Goal: Navigation & Orientation: Find specific page/section

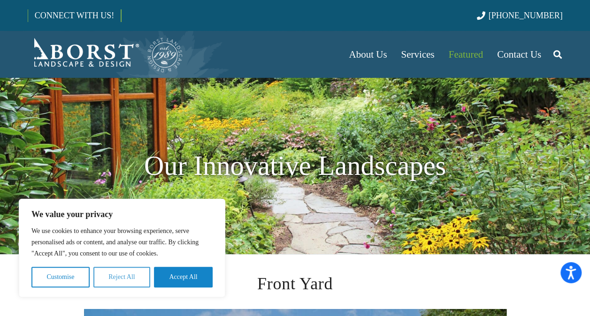
click at [111, 273] on button "Reject All" at bounding box center [121, 277] width 57 height 21
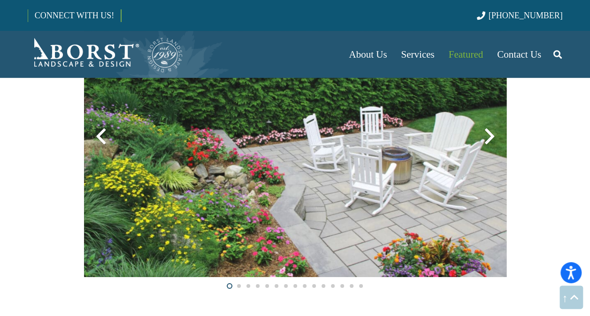
scroll to position [1409, 0]
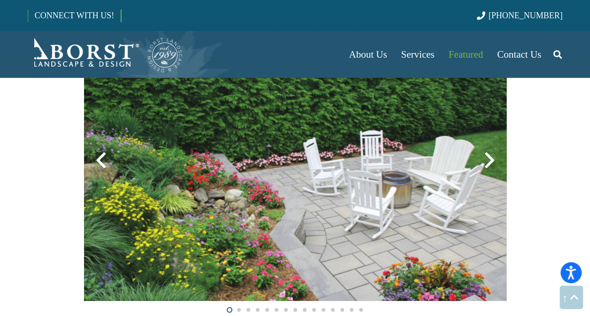
click at [488, 161] on div at bounding box center [489, 161] width 34 height 34
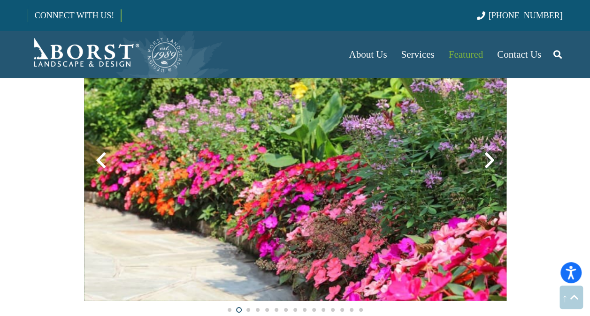
click at [488, 161] on div at bounding box center [489, 161] width 34 height 34
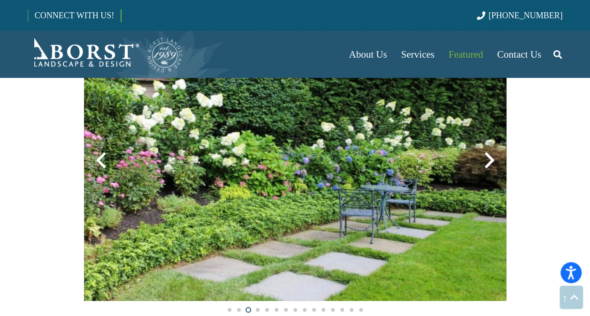
click at [488, 161] on div at bounding box center [489, 161] width 34 height 34
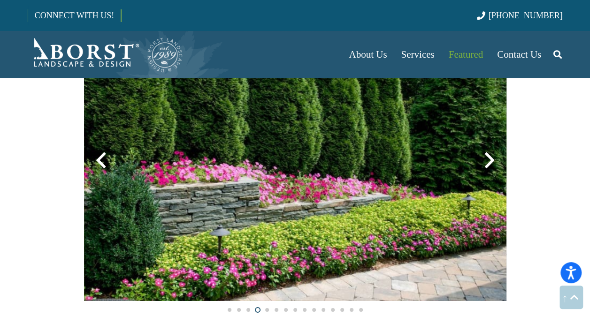
click at [488, 161] on div at bounding box center [489, 161] width 34 height 34
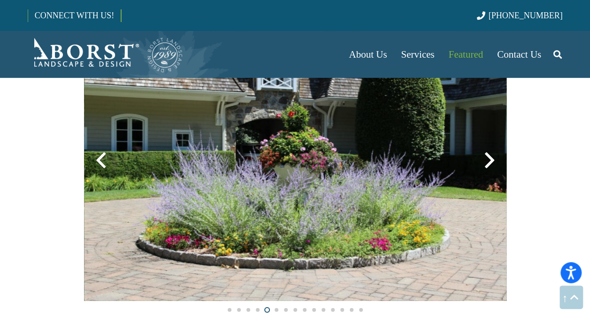
click at [488, 161] on div at bounding box center [489, 161] width 34 height 34
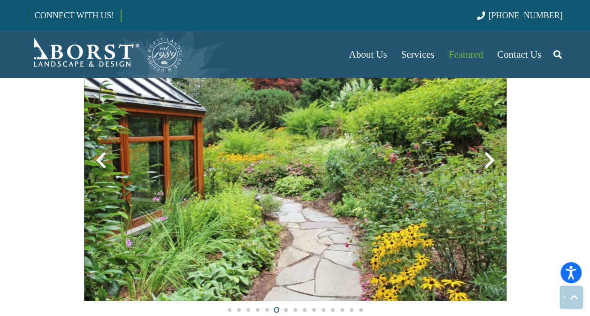
click at [488, 161] on div at bounding box center [489, 161] width 34 height 34
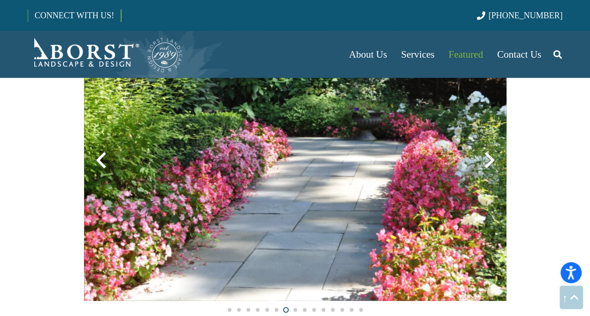
click at [488, 161] on div at bounding box center [489, 161] width 34 height 34
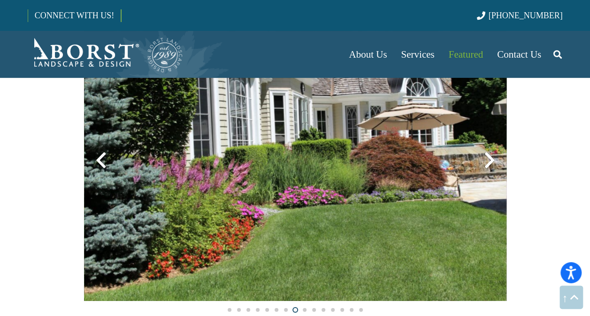
click at [488, 161] on div at bounding box center [489, 161] width 34 height 34
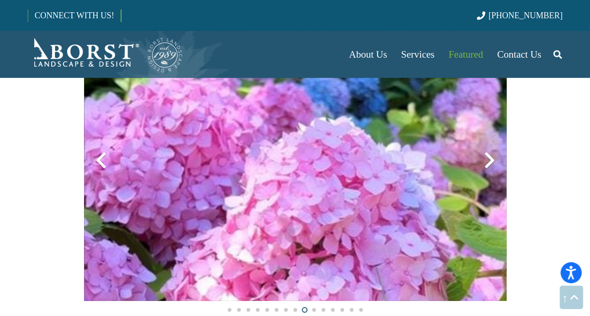
click at [488, 161] on div at bounding box center [489, 161] width 34 height 34
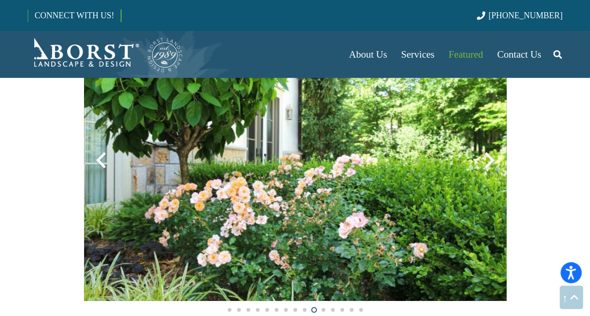
click at [488, 161] on div at bounding box center [489, 161] width 34 height 34
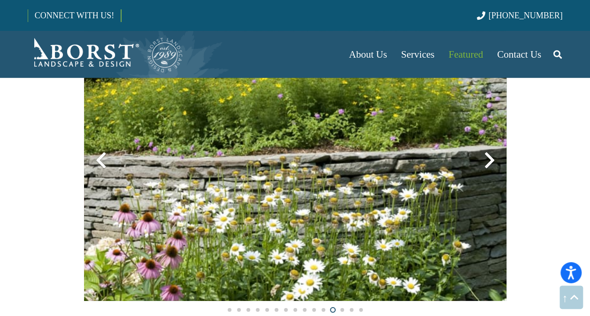
click at [488, 161] on div at bounding box center [489, 161] width 34 height 34
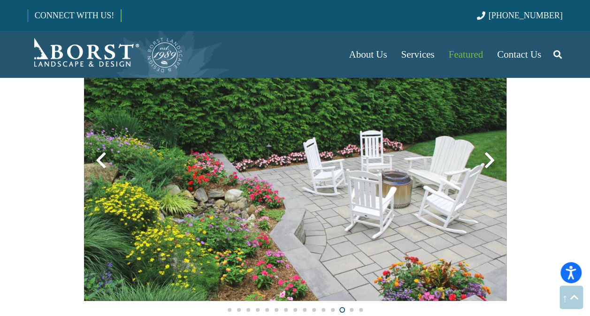
drag, startPoint x: 488, startPoint y: 161, endPoint x: 598, endPoint y: 260, distance: 148.5
click at [589, 260] on html "Accessibility Screen-Reader Guide, Feedback, and Issue Reporting | New window W…" at bounding box center [295, 190] width 590 height 3198
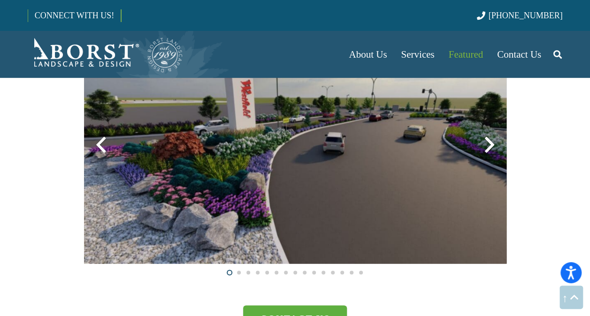
scroll to position [2478, 0]
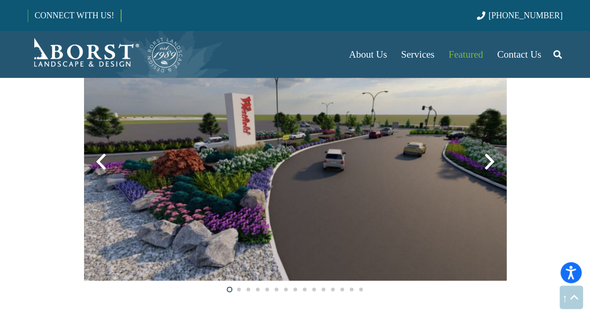
click at [492, 165] on div at bounding box center [489, 162] width 34 height 34
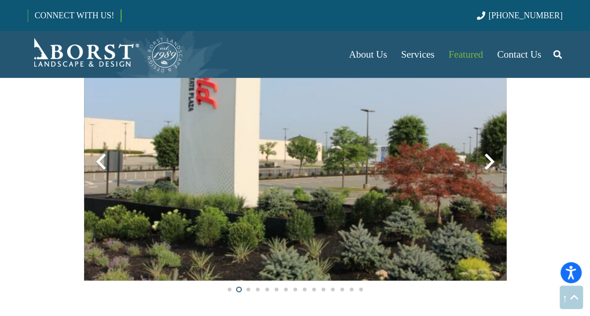
click at [492, 165] on div at bounding box center [489, 162] width 34 height 34
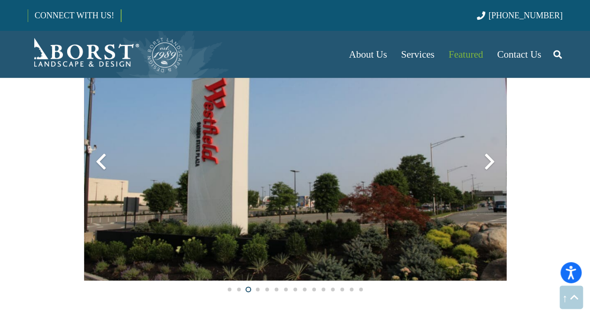
click at [492, 165] on div at bounding box center [489, 162] width 34 height 34
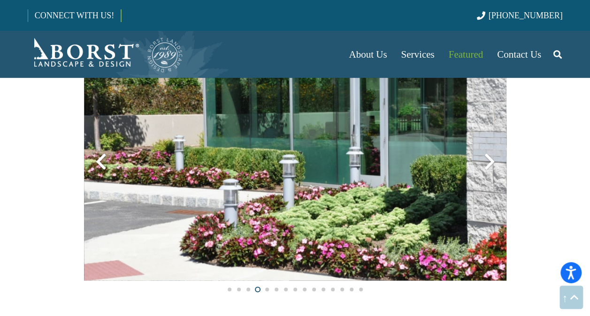
click at [492, 165] on div at bounding box center [489, 162] width 34 height 34
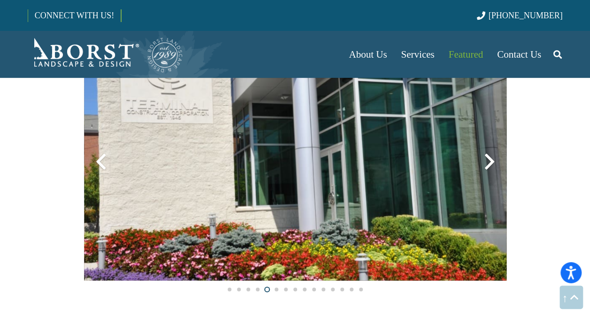
click at [492, 165] on div at bounding box center [489, 162] width 34 height 34
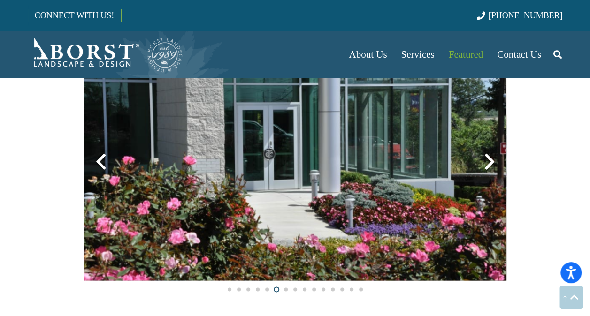
click at [492, 165] on div at bounding box center [489, 162] width 34 height 34
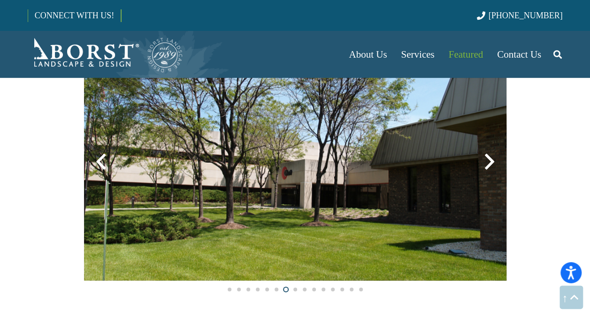
click at [492, 165] on div at bounding box center [489, 162] width 34 height 34
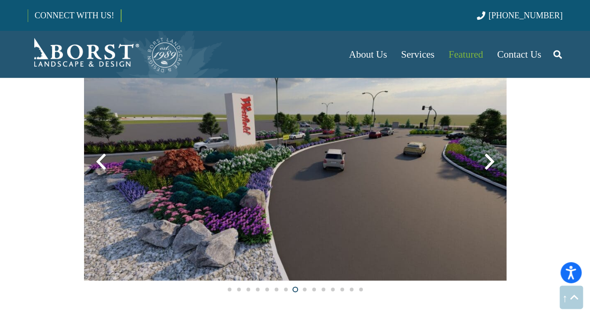
click at [492, 165] on div at bounding box center [489, 162] width 34 height 34
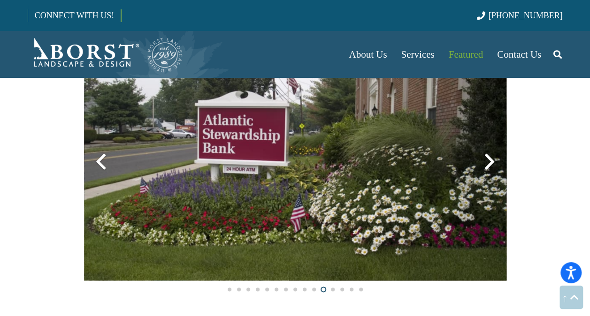
click at [493, 164] on div at bounding box center [489, 162] width 34 height 34
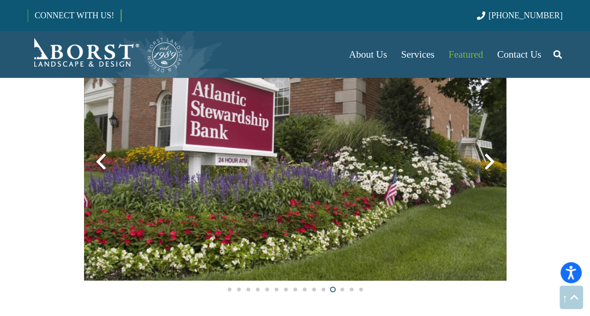
click at [493, 164] on div at bounding box center [489, 162] width 34 height 34
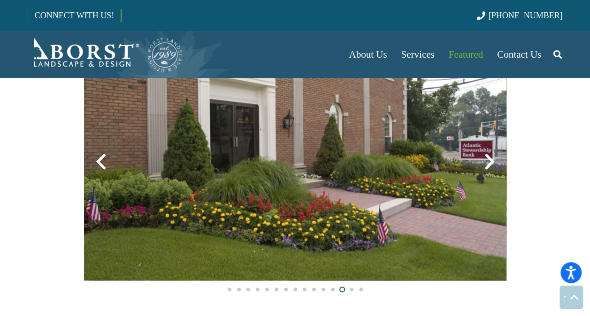
click at [493, 164] on div at bounding box center [489, 162] width 34 height 34
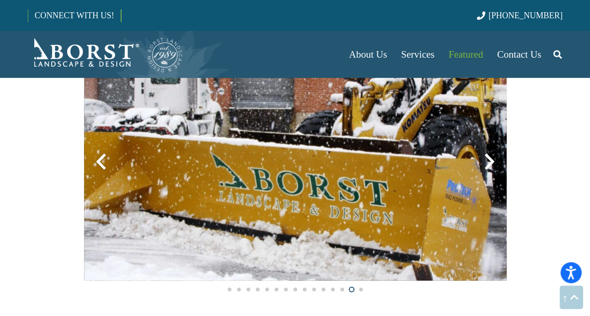
click at [493, 164] on div at bounding box center [489, 162] width 34 height 34
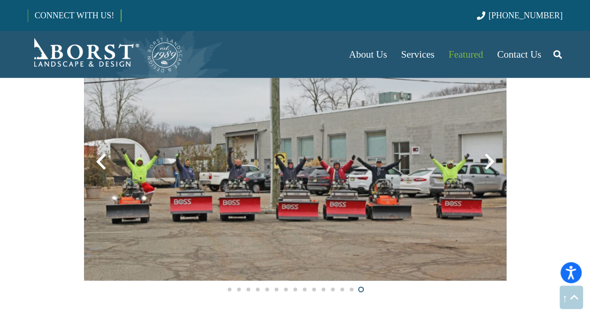
click at [493, 164] on div at bounding box center [489, 162] width 34 height 34
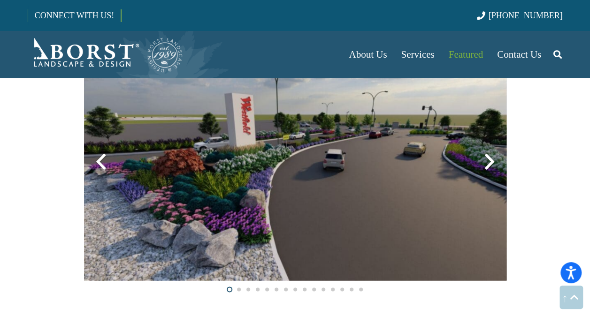
click at [493, 164] on div at bounding box center [489, 162] width 34 height 34
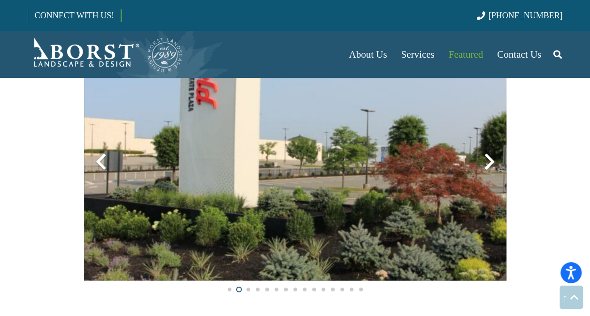
click at [493, 164] on div at bounding box center [489, 162] width 34 height 34
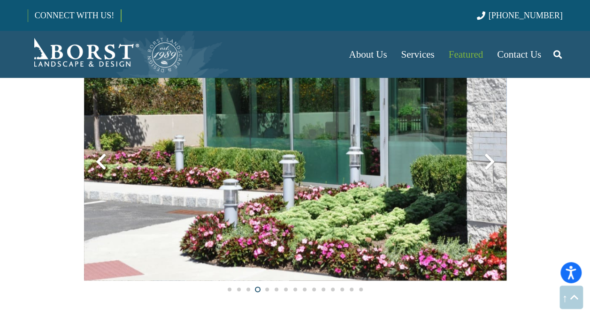
click at [493, 164] on div at bounding box center [489, 162] width 34 height 34
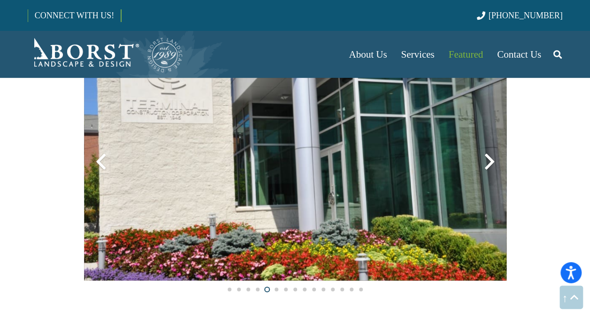
click at [493, 164] on div at bounding box center [489, 162] width 34 height 34
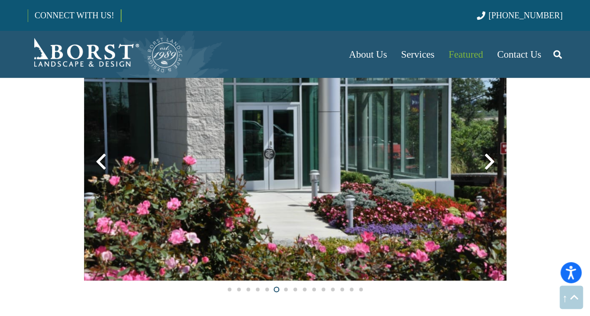
click at [493, 164] on div at bounding box center [489, 162] width 34 height 34
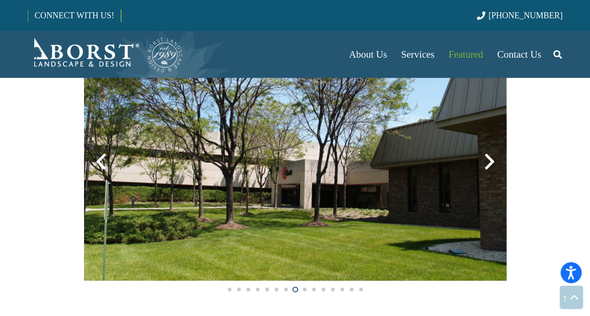
click at [493, 164] on div at bounding box center [489, 162] width 34 height 34
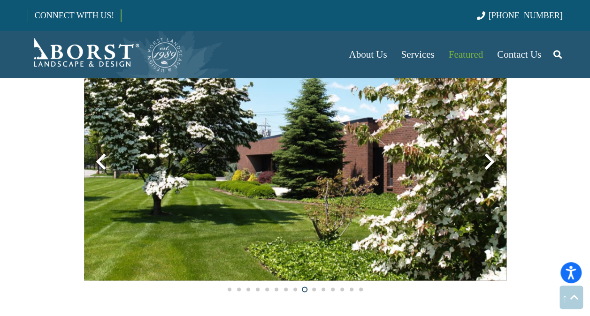
click at [493, 164] on div at bounding box center [489, 162] width 34 height 34
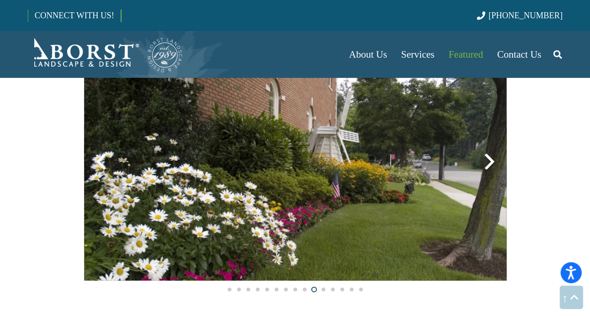
click at [493, 164] on div at bounding box center [489, 162] width 34 height 34
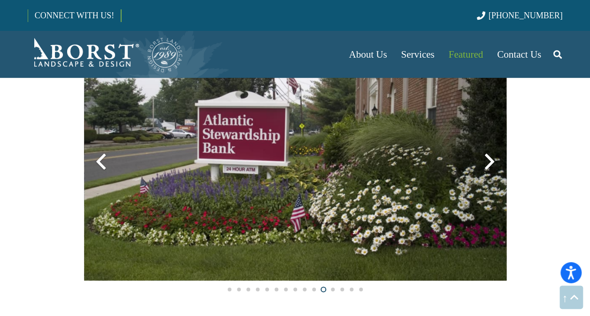
click at [493, 164] on div at bounding box center [489, 162] width 34 height 34
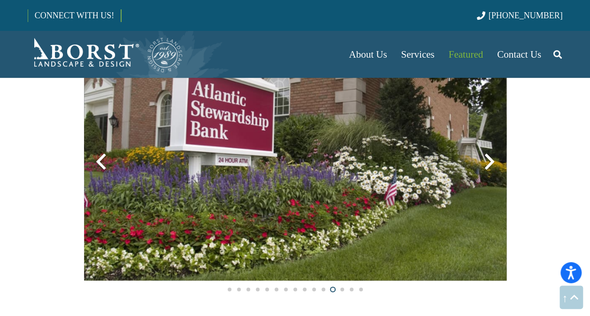
click at [493, 164] on div at bounding box center [489, 162] width 34 height 34
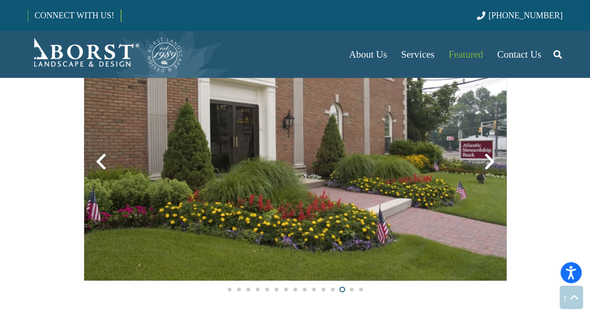
click at [493, 164] on div at bounding box center [489, 162] width 34 height 34
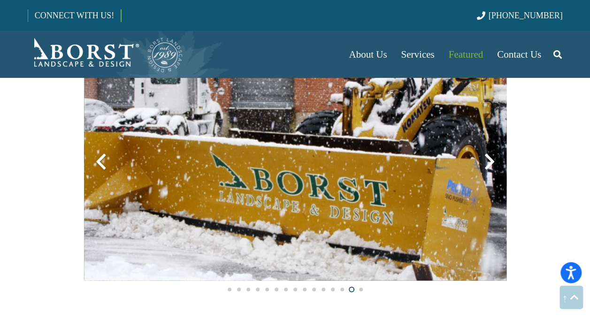
click at [493, 164] on div at bounding box center [489, 162] width 34 height 34
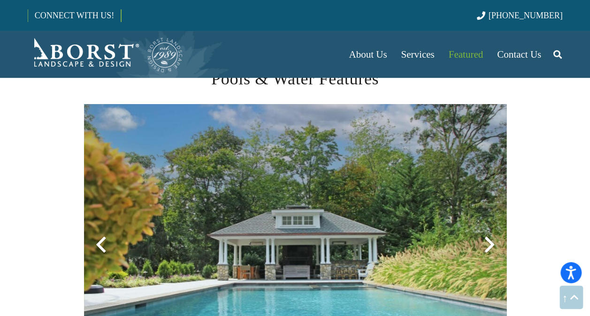
scroll to position [1695, 0]
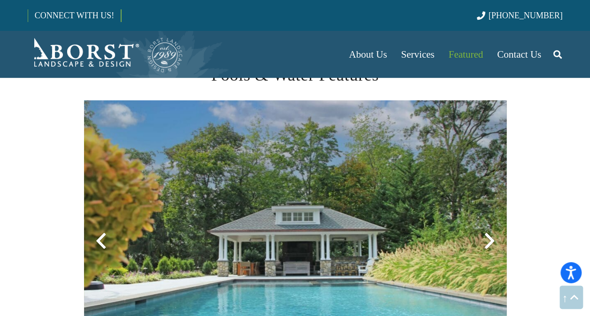
click at [488, 242] on div at bounding box center [489, 241] width 34 height 34
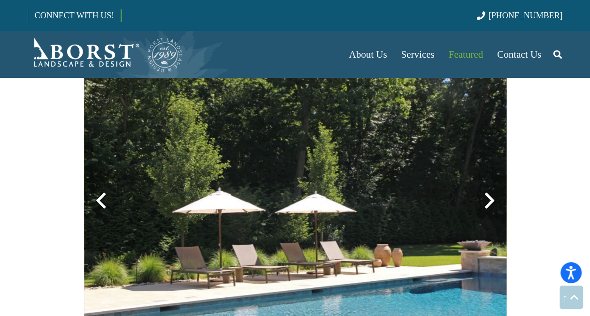
scroll to position [1749, 0]
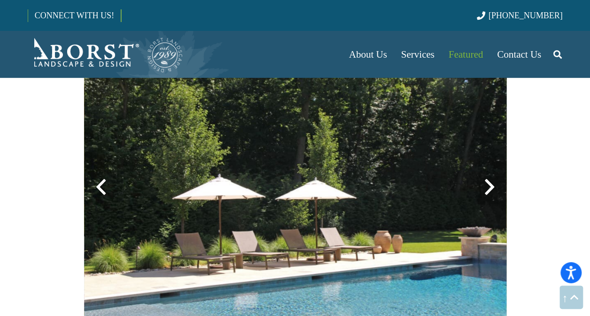
click at [492, 185] on div at bounding box center [489, 187] width 34 height 34
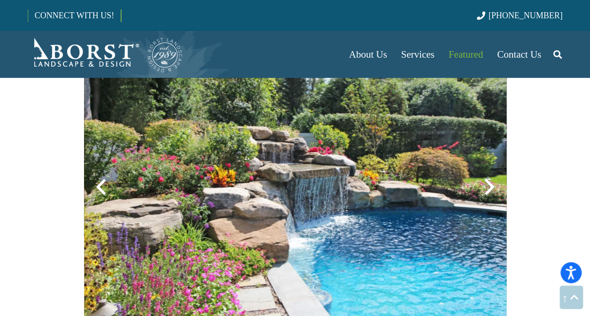
click at [492, 185] on div at bounding box center [489, 187] width 34 height 34
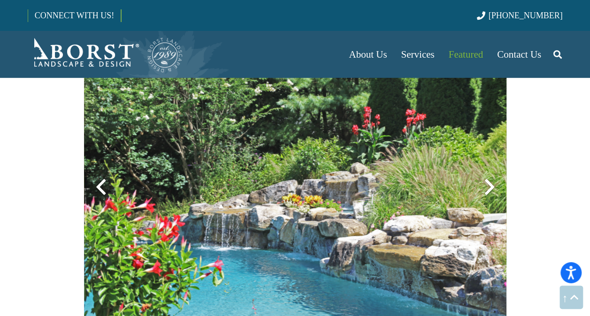
click at [492, 185] on div at bounding box center [489, 187] width 34 height 34
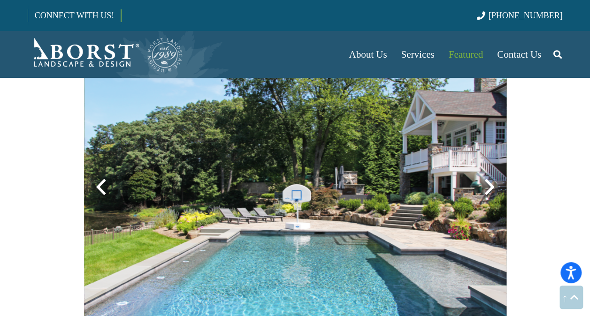
click at [492, 185] on div at bounding box center [489, 187] width 34 height 34
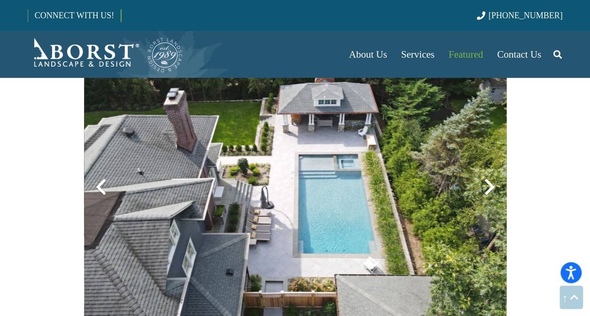
click at [492, 185] on div at bounding box center [489, 187] width 34 height 34
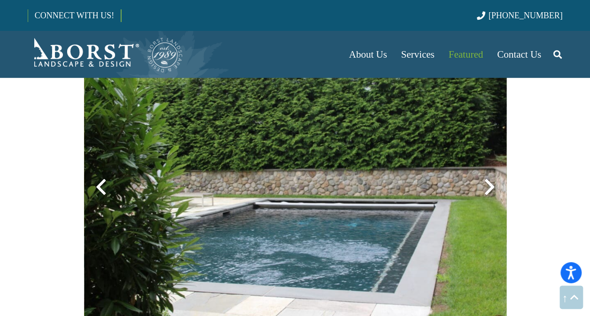
click at [98, 188] on div at bounding box center [101, 187] width 34 height 34
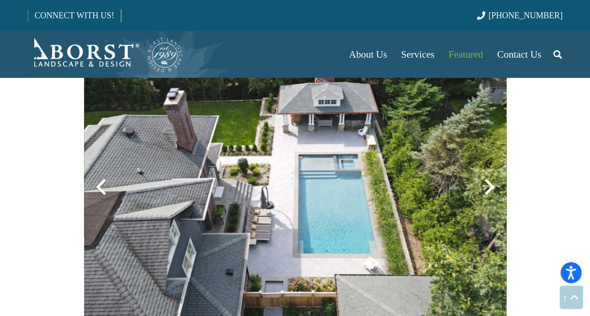
click at [98, 188] on div at bounding box center [101, 187] width 34 height 34
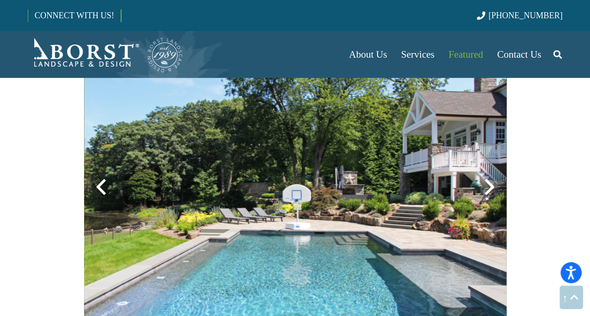
click at [492, 194] on div at bounding box center [489, 187] width 34 height 34
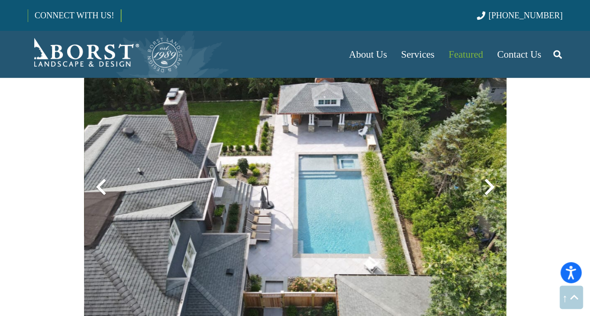
click at [492, 194] on div at bounding box center [489, 187] width 34 height 34
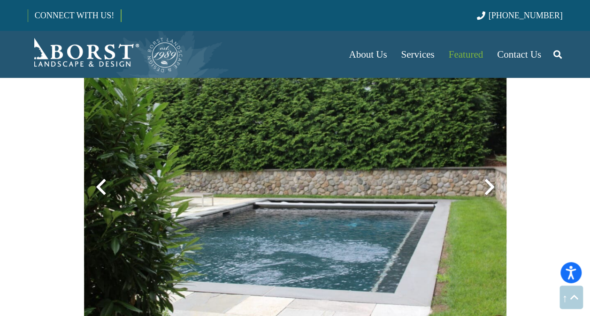
click at [492, 194] on div at bounding box center [489, 187] width 34 height 34
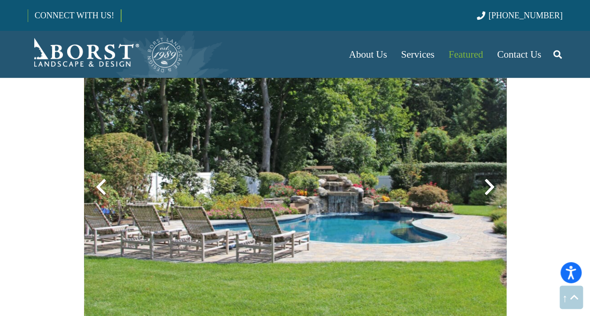
click at [492, 194] on div at bounding box center [489, 187] width 34 height 34
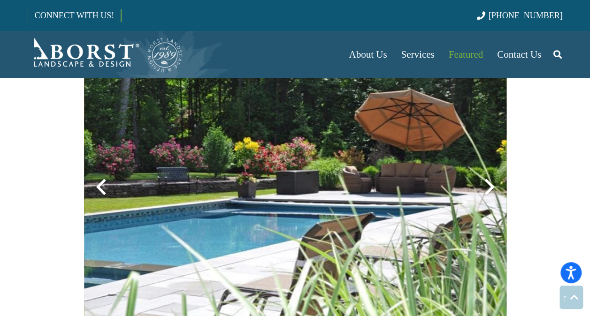
click at [492, 194] on div at bounding box center [489, 187] width 34 height 34
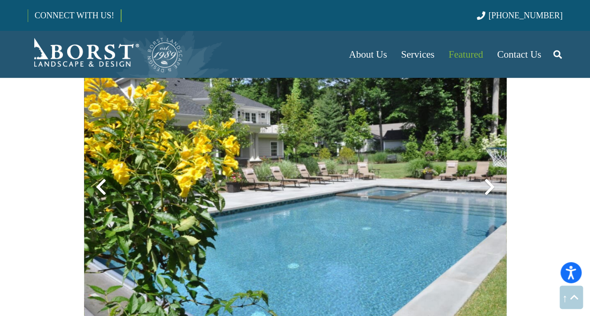
click at [492, 194] on div at bounding box center [489, 187] width 34 height 34
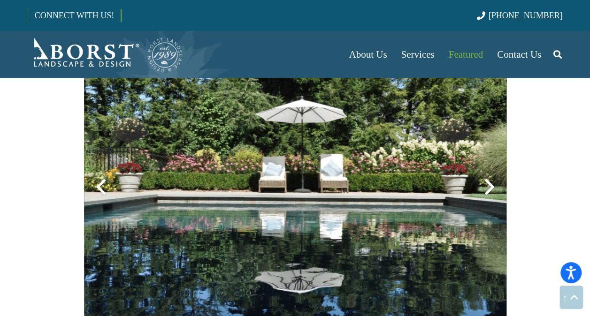
click at [492, 194] on div at bounding box center [489, 187] width 34 height 34
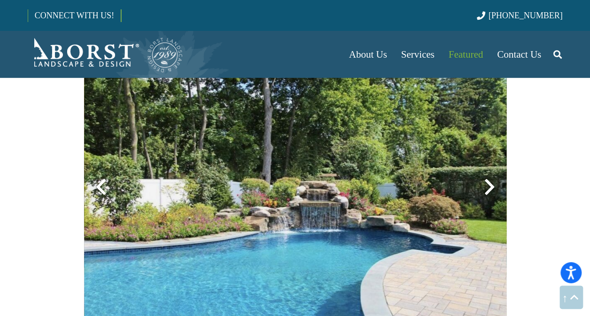
click at [492, 194] on div at bounding box center [489, 187] width 34 height 34
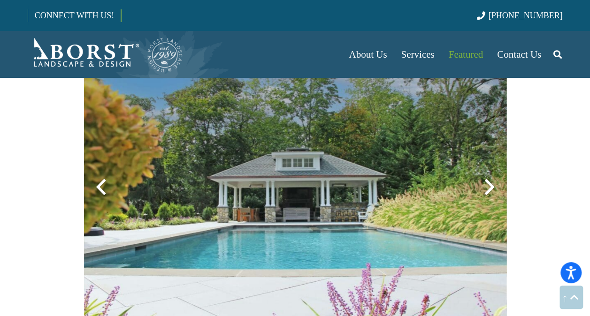
click at [492, 194] on div at bounding box center [489, 187] width 34 height 34
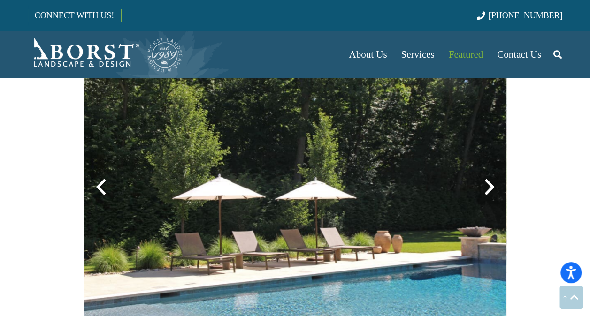
click at [492, 194] on div at bounding box center [489, 187] width 34 height 34
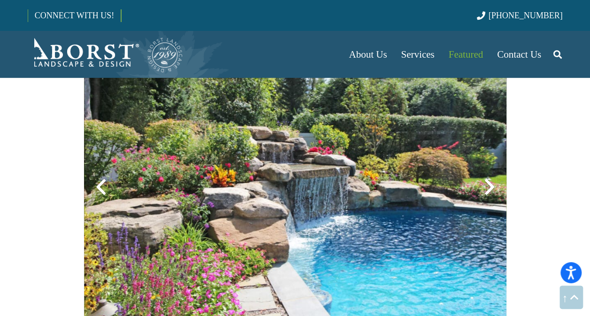
click at [492, 194] on div at bounding box center [489, 187] width 34 height 34
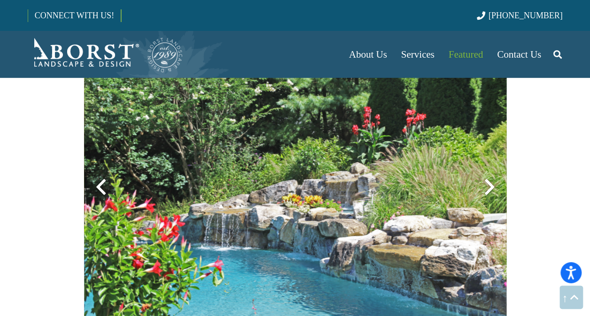
click at [492, 194] on div at bounding box center [489, 187] width 34 height 34
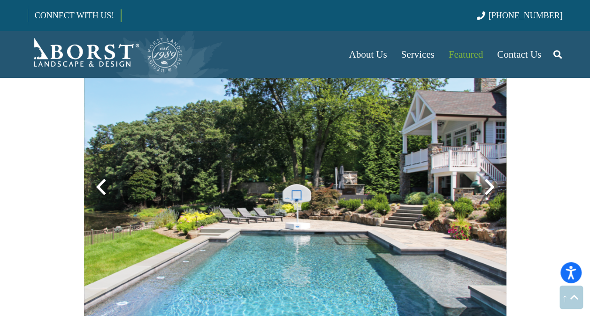
click at [492, 194] on div at bounding box center [489, 187] width 34 height 34
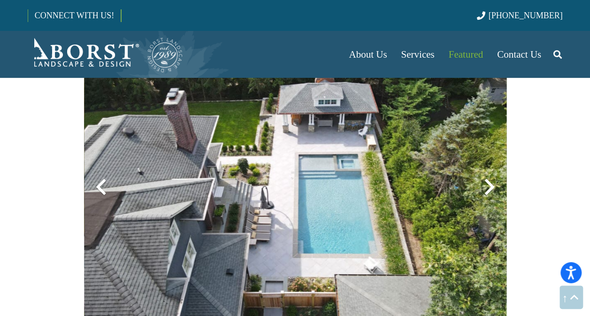
click at [492, 194] on div at bounding box center [489, 187] width 34 height 34
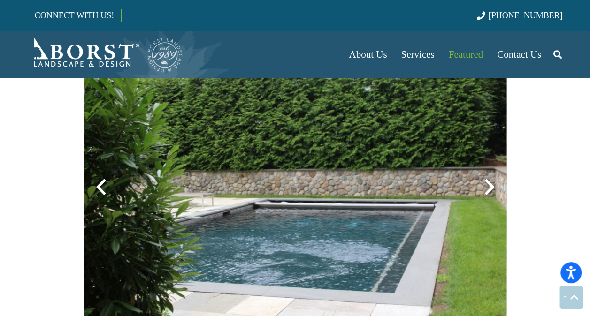
click at [492, 194] on div at bounding box center [489, 187] width 34 height 34
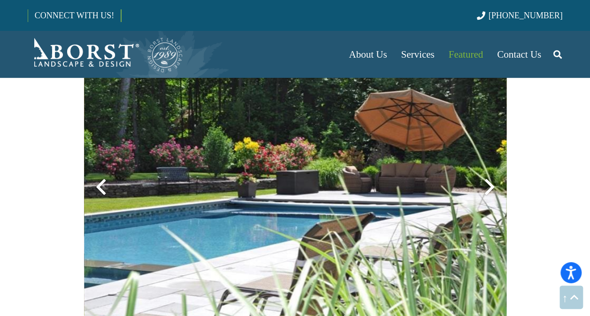
click at [487, 203] on div at bounding box center [489, 187] width 34 height 34
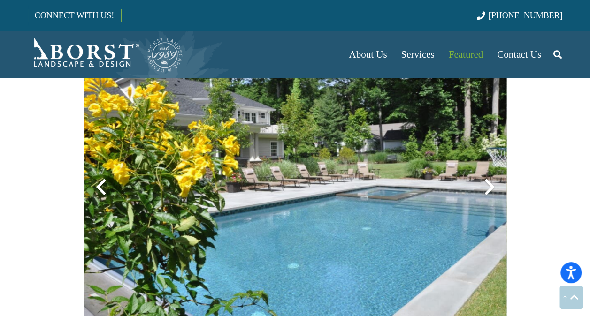
click at [487, 203] on div at bounding box center [489, 187] width 34 height 34
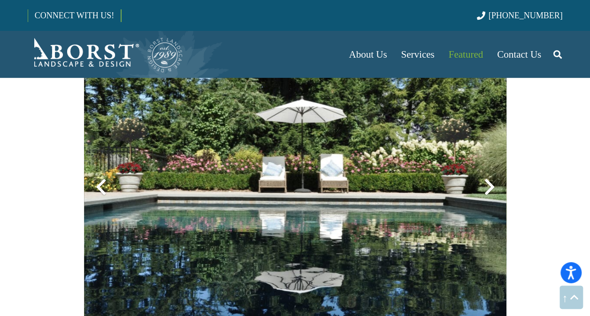
click at [487, 203] on div at bounding box center [489, 187] width 34 height 34
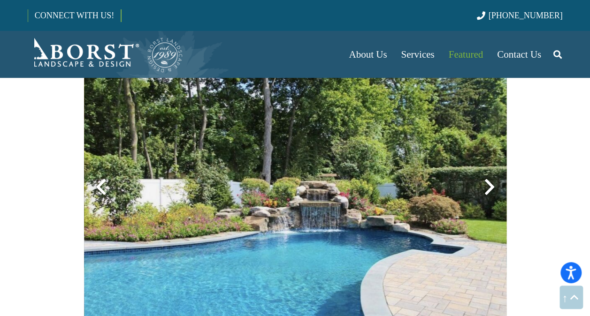
click at [487, 203] on div at bounding box center [489, 187] width 34 height 34
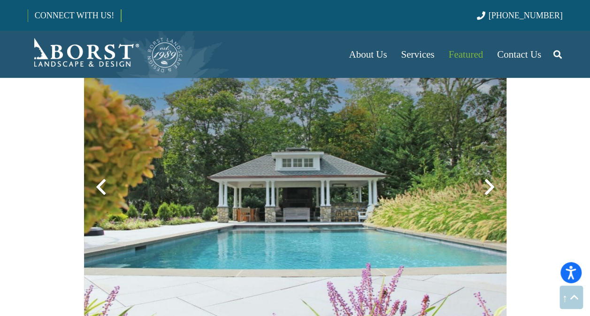
click at [487, 203] on div at bounding box center [489, 187] width 34 height 34
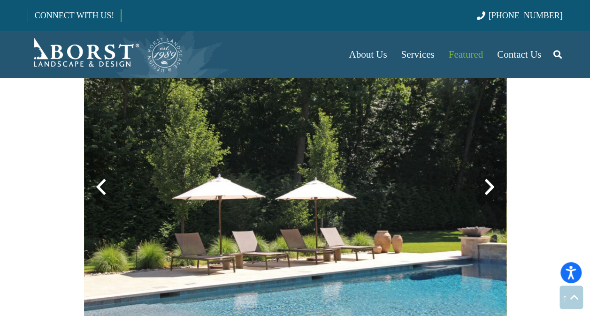
click at [487, 203] on div at bounding box center [489, 187] width 34 height 34
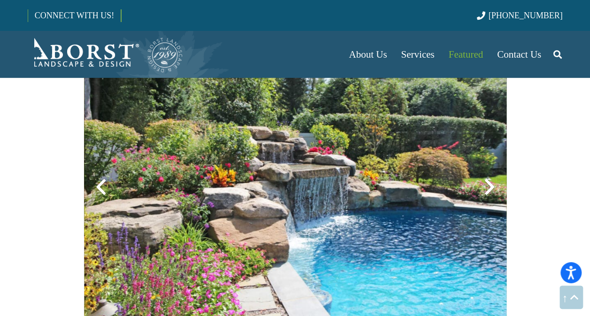
click at [487, 203] on div at bounding box center [489, 187] width 34 height 34
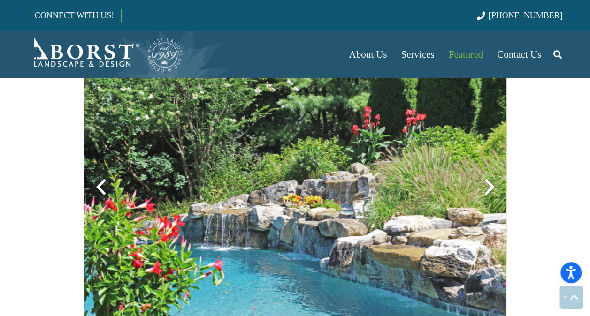
click at [487, 203] on div at bounding box center [489, 187] width 34 height 34
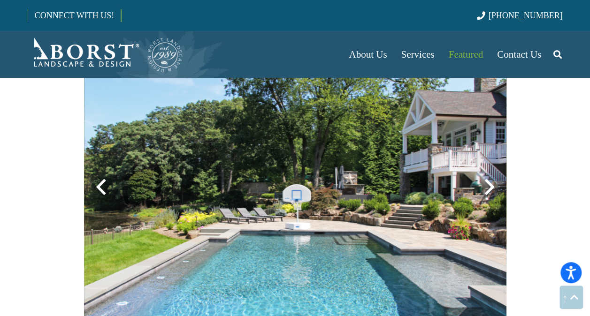
click at [487, 203] on div at bounding box center [489, 187] width 34 height 34
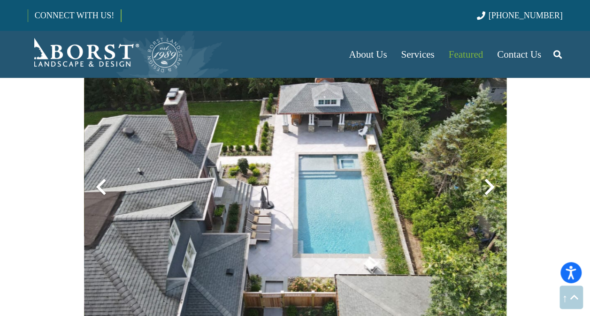
click at [487, 203] on div at bounding box center [489, 187] width 34 height 34
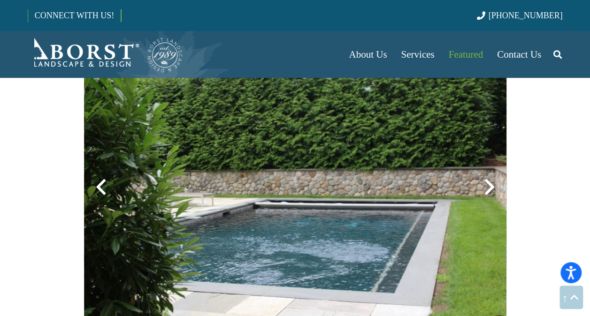
click at [487, 203] on div at bounding box center [489, 187] width 34 height 34
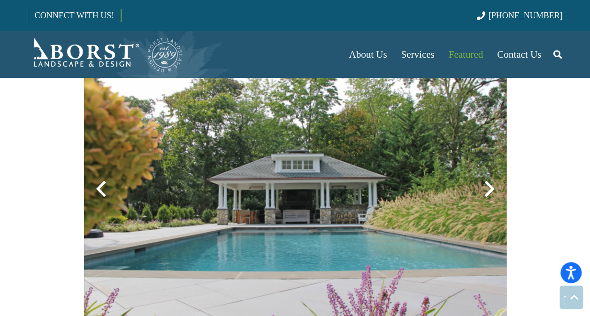
scroll to position [611, 0]
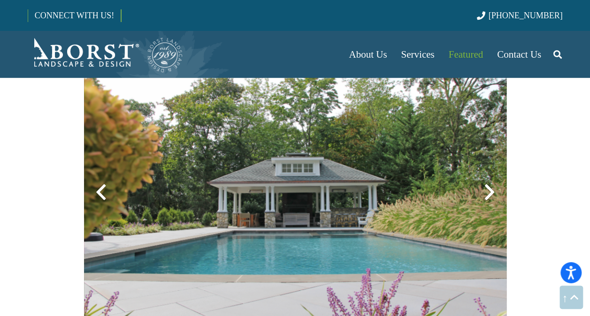
click at [487, 192] on div at bounding box center [489, 192] width 34 height 34
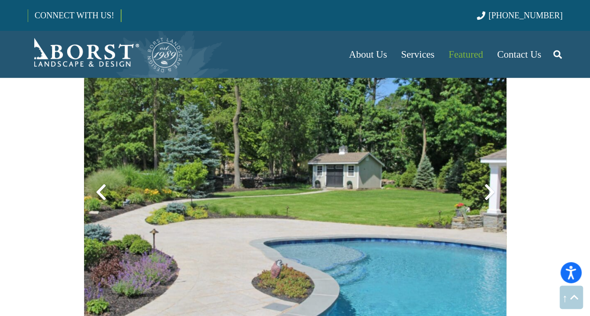
click at [498, 192] on div at bounding box center [489, 192] width 34 height 34
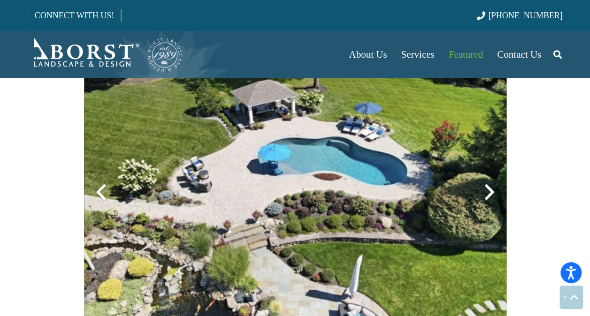
click at [498, 194] on div at bounding box center [489, 192] width 34 height 34
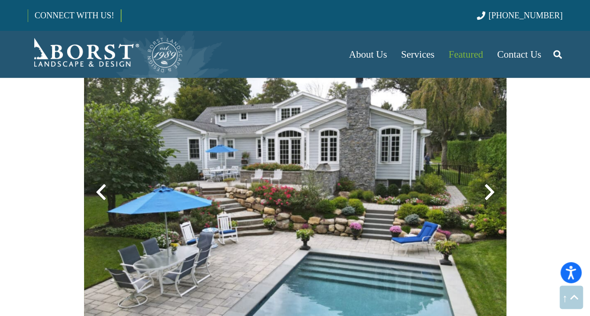
click at [484, 194] on div at bounding box center [489, 192] width 34 height 34
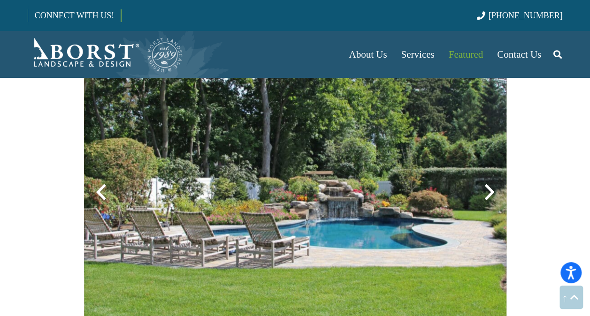
click at [484, 194] on div at bounding box center [489, 192] width 34 height 34
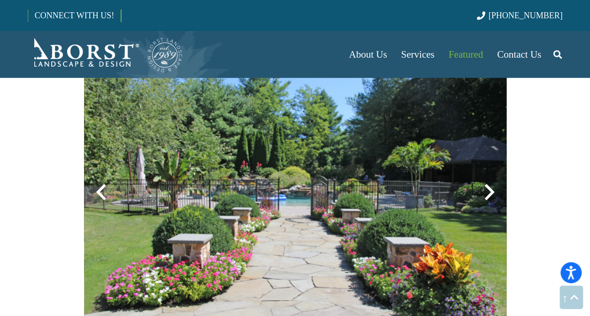
click at [111, 196] on div at bounding box center [101, 192] width 34 height 34
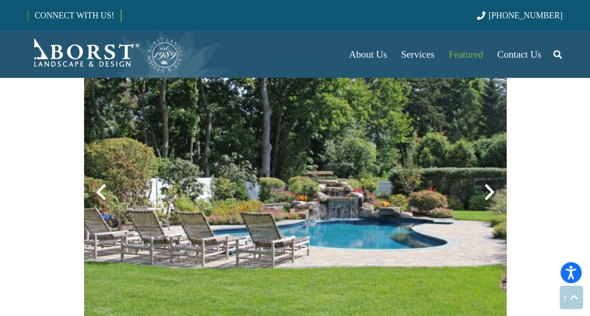
click at [500, 190] on div at bounding box center [489, 192] width 34 height 34
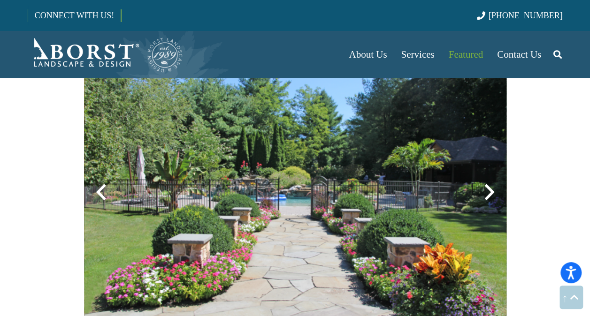
click at [500, 190] on div at bounding box center [489, 192] width 34 height 34
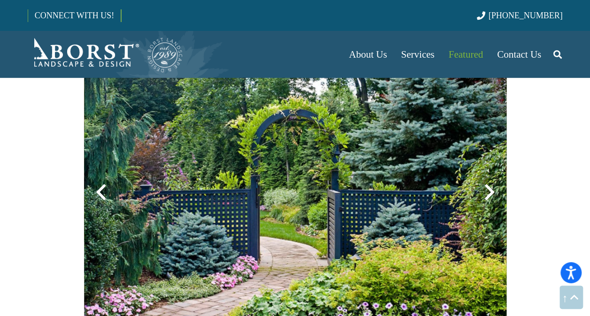
click at [500, 190] on div at bounding box center [489, 192] width 34 height 34
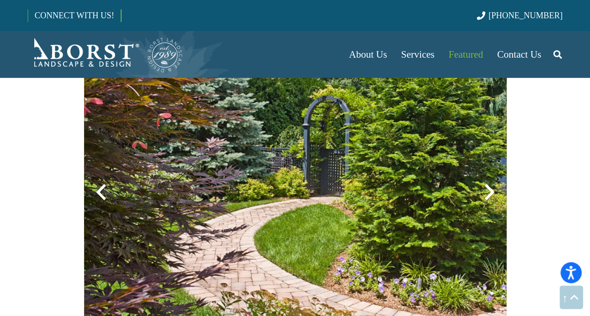
click at [500, 190] on div at bounding box center [489, 192] width 34 height 34
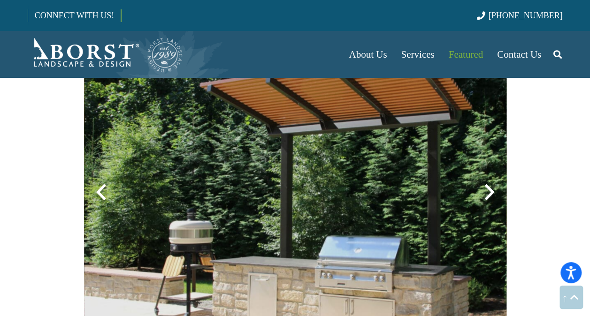
click at [500, 190] on div at bounding box center [489, 192] width 34 height 34
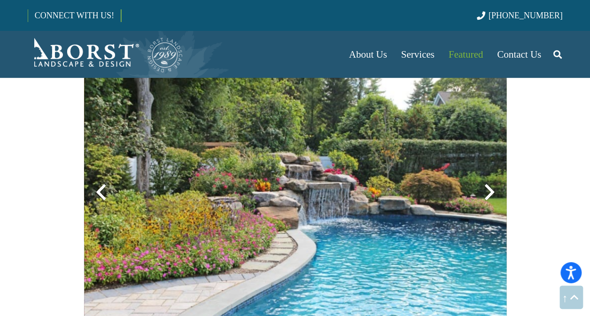
click at [500, 190] on div at bounding box center [489, 192] width 34 height 34
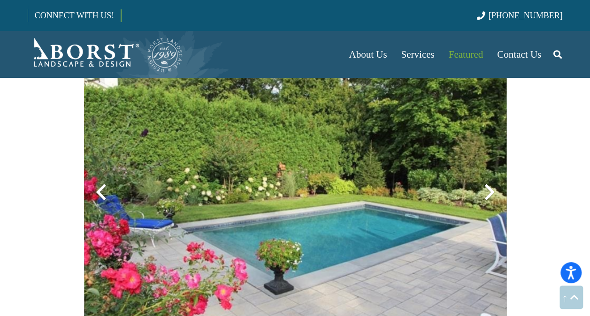
click at [500, 190] on div at bounding box center [489, 192] width 34 height 34
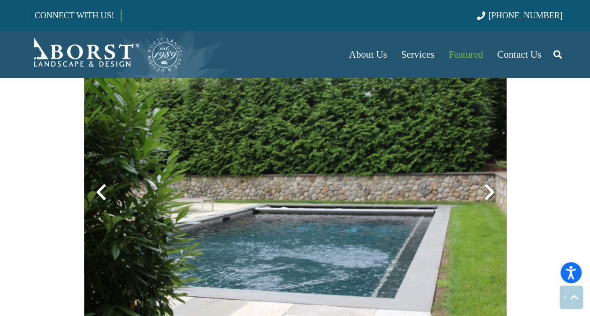
click at [106, 200] on div at bounding box center [101, 192] width 34 height 34
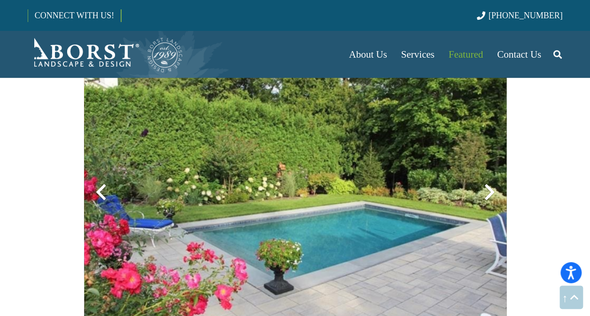
click at [486, 195] on div at bounding box center [489, 192] width 34 height 34
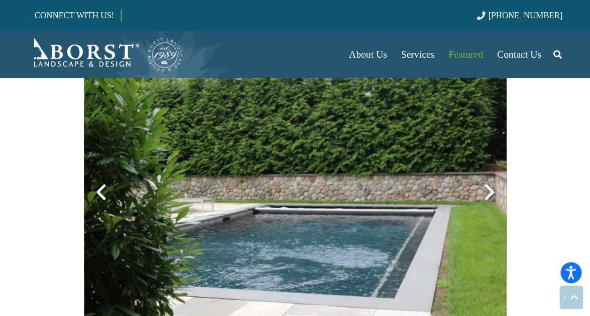
click at [486, 195] on div at bounding box center [489, 192] width 34 height 34
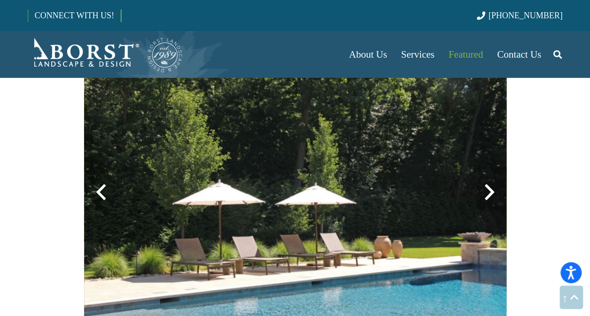
click at [486, 195] on div at bounding box center [489, 192] width 34 height 34
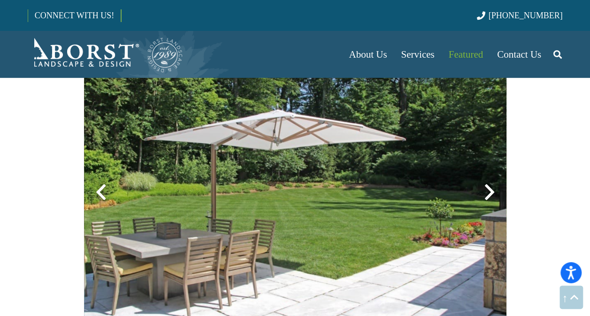
click at [486, 195] on div at bounding box center [489, 192] width 34 height 34
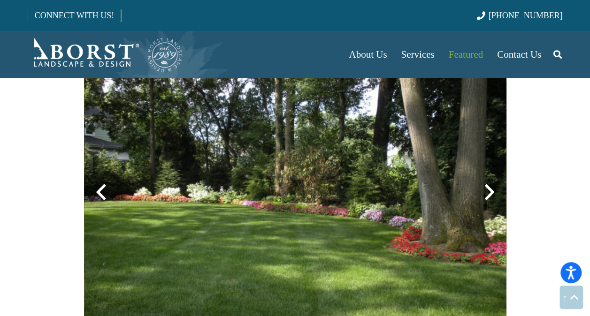
click at [486, 195] on div at bounding box center [489, 192] width 34 height 34
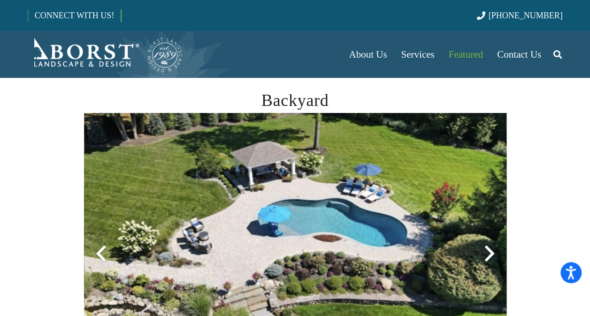
scroll to position [0, 0]
